Goal: Information Seeking & Learning: Learn about a topic

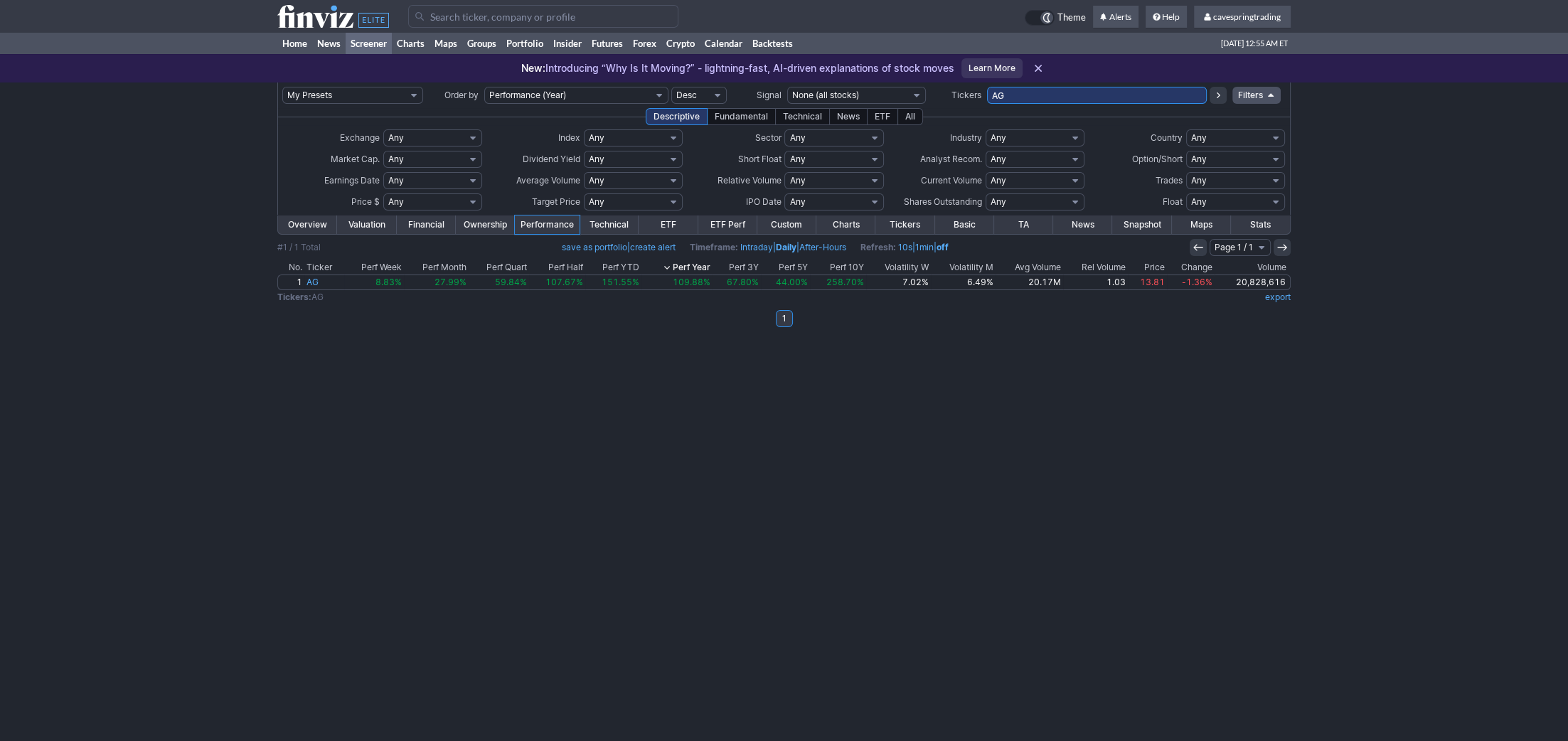
click at [1038, 99] on input "AG" at bounding box center [1097, 95] width 220 height 17
type input "iusb"
drag, startPoint x: 1056, startPoint y: 93, endPoint x: 596, endPoint y: 6, distance: 468.2
click at [987, 87] on input "IUSB" at bounding box center [1097, 95] width 220 height 17
type input "tsls"
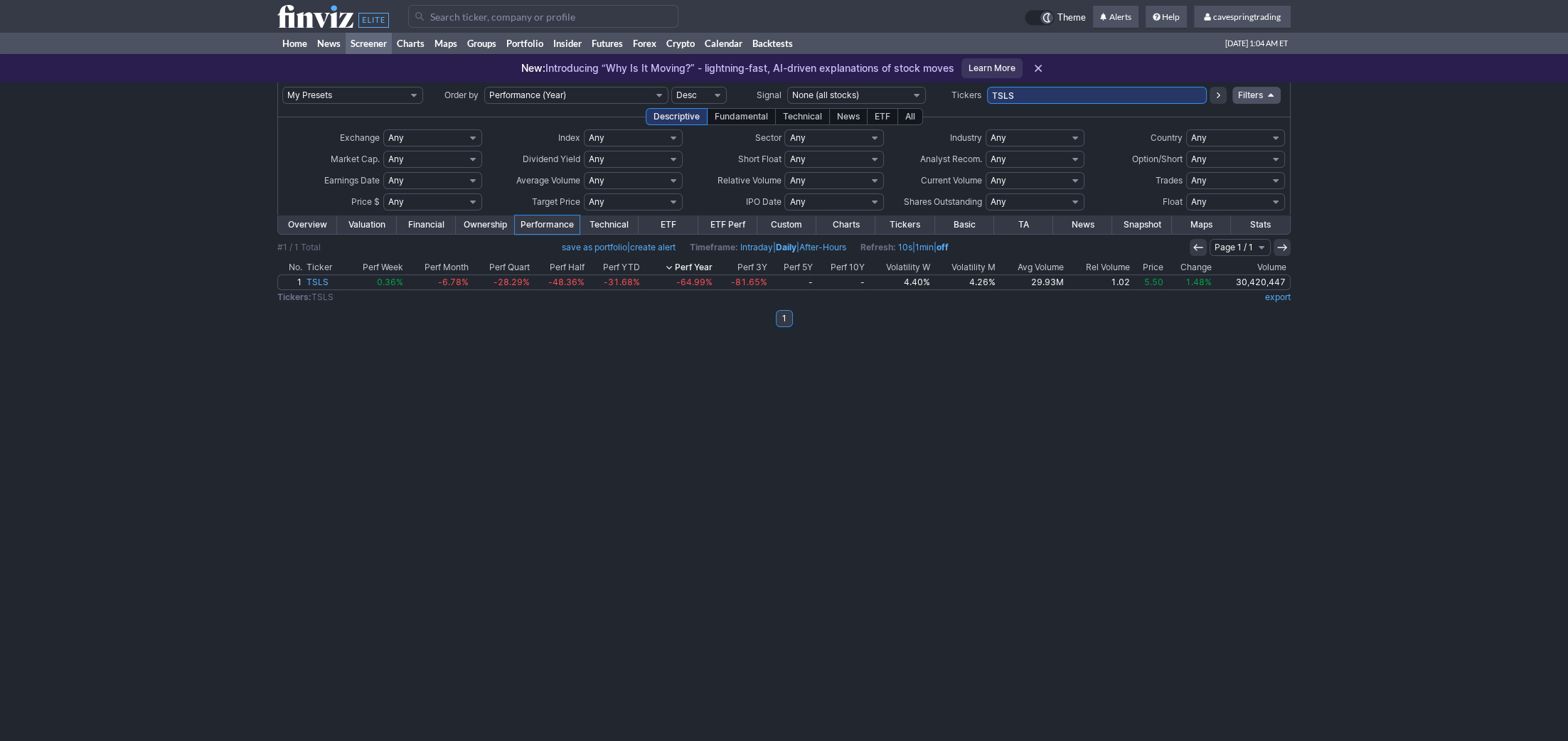
click at [1066, 91] on input "TSLS" at bounding box center [1097, 95] width 220 height 17
type input "fngd"
